Goal: Task Accomplishment & Management: Use online tool/utility

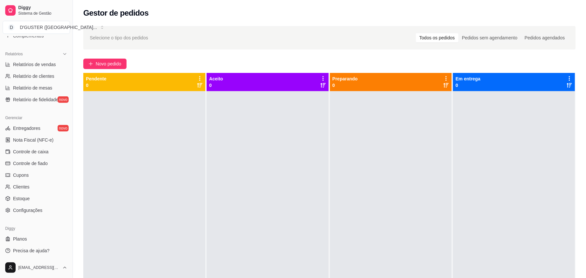
scroll to position [190, 0]
click at [33, 150] on span "Controle de caixa" at bounding box center [30, 150] width 35 height 7
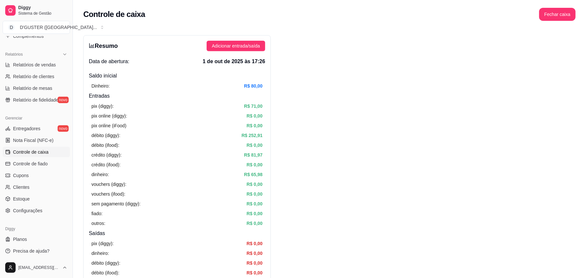
scroll to position [190, 0]
click at [32, 152] on span "Controle de caixa" at bounding box center [30, 150] width 35 height 7
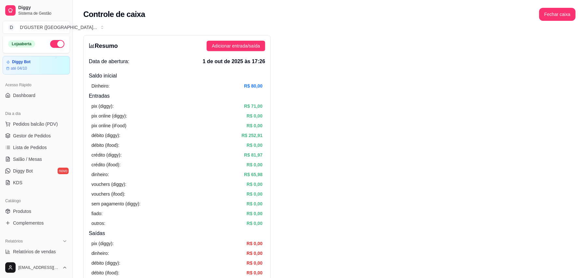
scroll to position [0, 0]
click at [38, 136] on span "Gestor de Pedidos" at bounding box center [32, 137] width 38 height 7
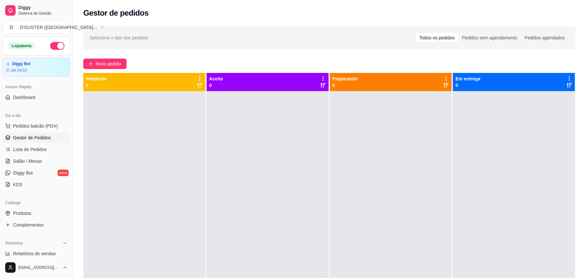
click at [50, 48] on button "button" at bounding box center [57, 46] width 14 height 8
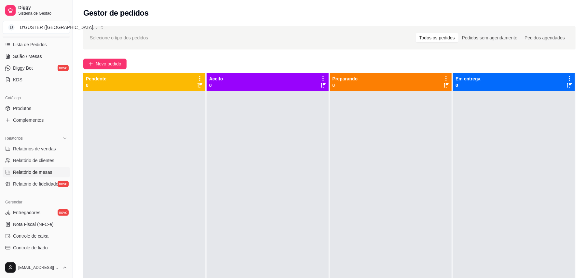
scroll to position [130, 0]
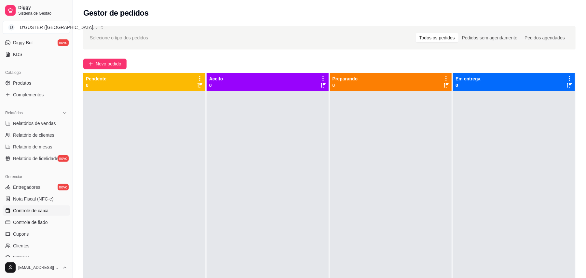
click at [47, 209] on span "Controle de caixa" at bounding box center [30, 210] width 35 height 7
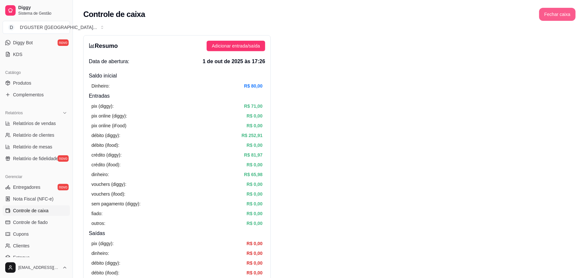
click at [559, 11] on button "Fechar caixa" at bounding box center [557, 14] width 36 height 13
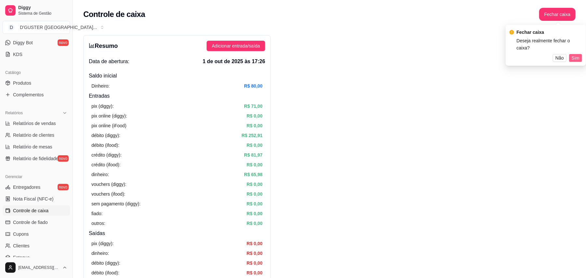
click at [574, 54] on span "Sim" at bounding box center [576, 57] width 8 height 7
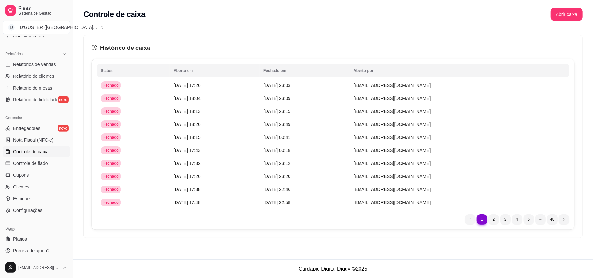
scroll to position [190, 0]
